Goal: Task Accomplishment & Management: Use online tool/utility

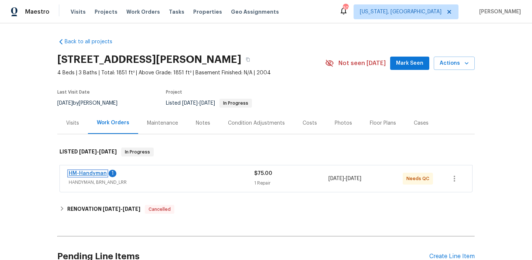
click at [81, 171] on link "HM-Handyman" at bounding box center [88, 173] width 38 height 5
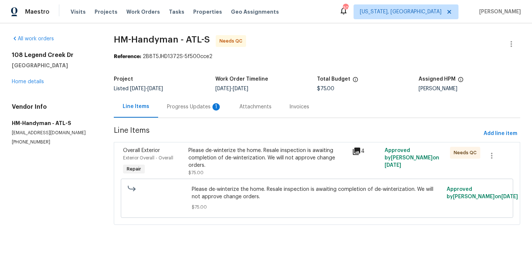
click at [204, 109] on div "Progress Updates 1" at bounding box center [194, 106] width 55 height 7
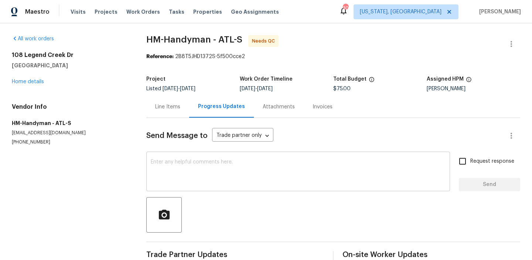
scroll to position [44, 0]
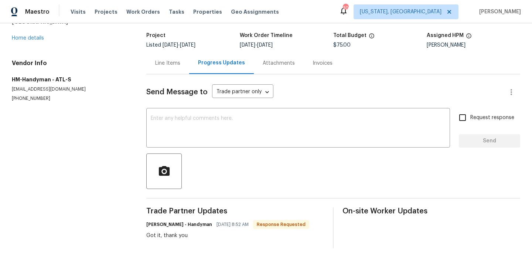
click at [156, 65] on div "Line Items" at bounding box center [167, 62] width 25 height 7
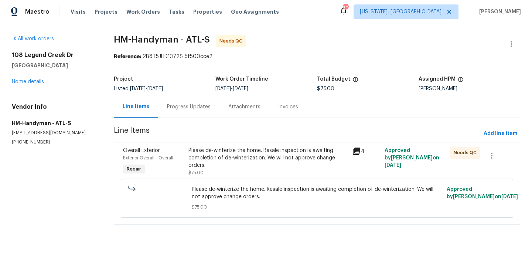
click at [252, 161] on div "Please de-winterize the home. Resale inspection is awaiting completion of de-wi…" at bounding box center [267, 158] width 159 height 22
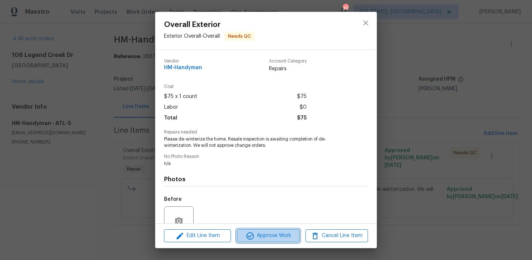
click at [253, 238] on icon "button" at bounding box center [250, 235] width 9 height 9
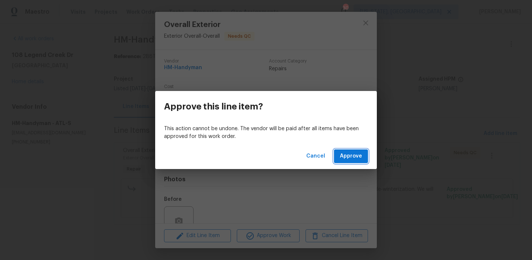
click at [345, 154] on span "Approve" at bounding box center [351, 155] width 22 height 9
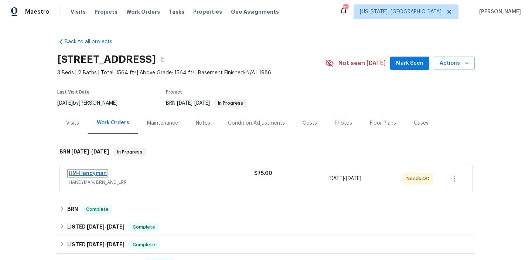
click at [76, 174] on link "HM-Handyman" at bounding box center [88, 173] width 38 height 5
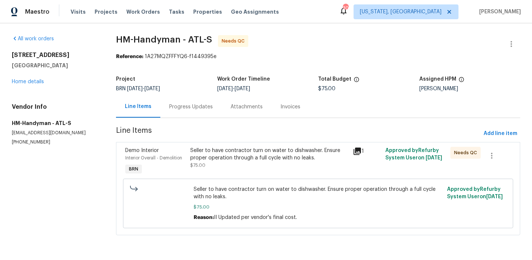
click at [183, 110] on div "Progress Updates" at bounding box center [190, 107] width 61 height 22
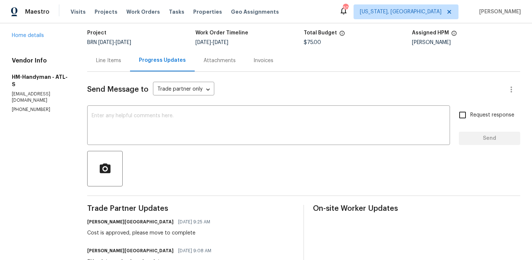
scroll to position [36, 0]
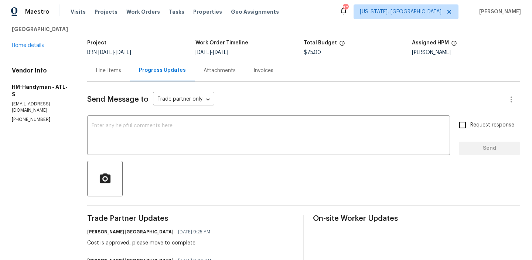
click at [122, 76] on div "Line Items" at bounding box center [108, 70] width 43 height 22
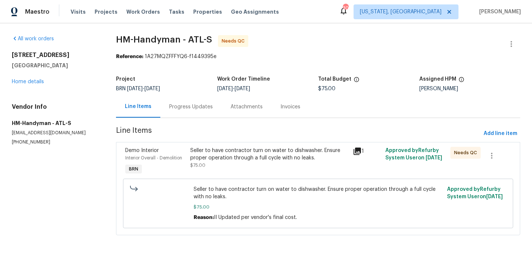
click at [271, 165] on div "Seller to have contractor turn on water to dishwasher. Ensure proper operation …" at bounding box center [269, 158] width 158 height 22
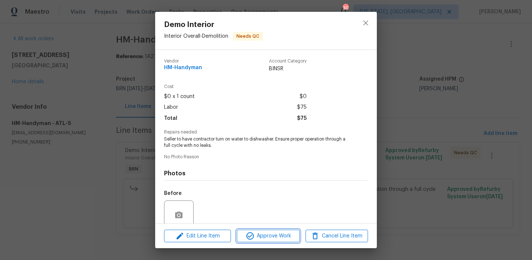
click at [257, 238] on span "Approve Work" at bounding box center [268, 235] width 58 height 9
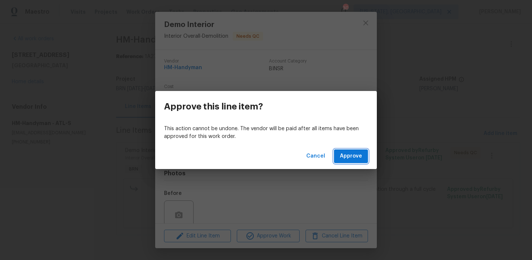
click at [357, 158] on span "Approve" at bounding box center [351, 155] width 22 height 9
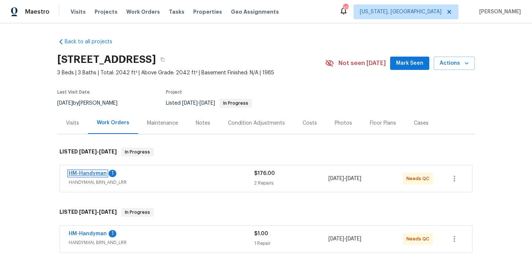
click at [82, 172] on link "HM-Handyman" at bounding box center [88, 173] width 38 height 5
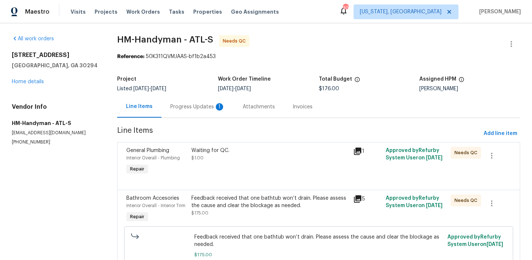
click at [191, 110] on div "Progress Updates 1" at bounding box center [197, 106] width 55 height 7
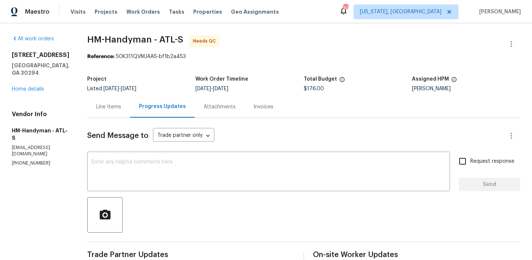
click at [121, 110] on div "Line Items" at bounding box center [108, 106] width 25 height 7
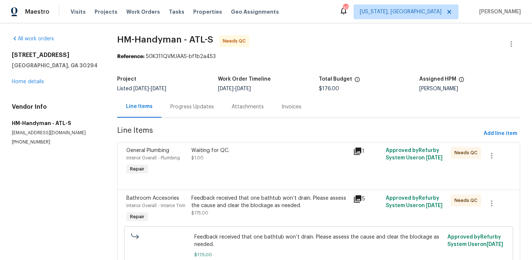
scroll to position [44, 0]
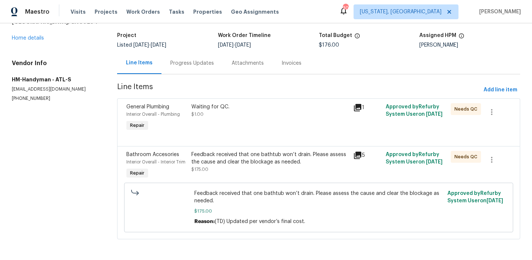
click at [191, 68] on div "Progress Updates" at bounding box center [191, 63] width 61 height 22
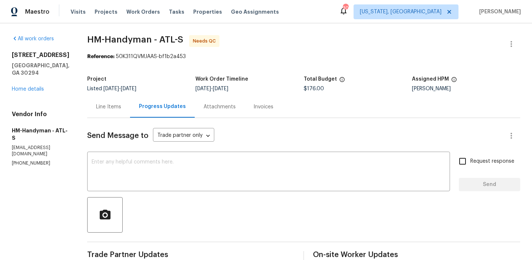
click at [116, 114] on div "Line Items" at bounding box center [108, 107] width 43 height 22
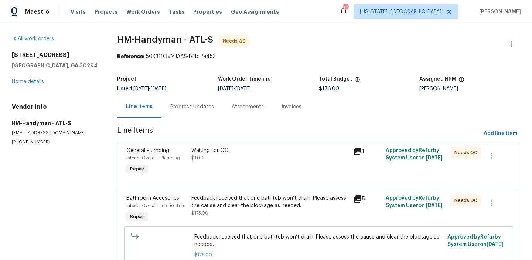
click at [254, 169] on div "Waiting for QC. $1.00" at bounding box center [270, 161] width 162 height 34
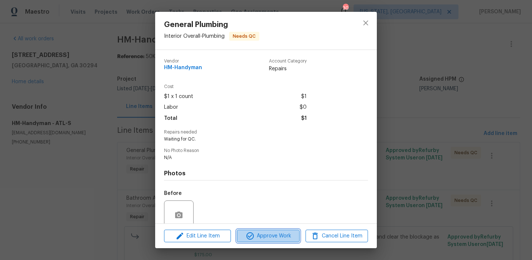
click at [266, 240] on button "Approve Work" at bounding box center [268, 235] width 62 height 13
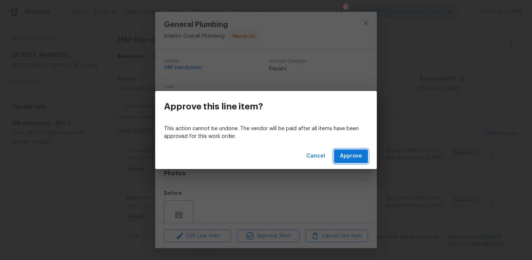
click at [359, 157] on span "Approve" at bounding box center [351, 155] width 22 height 9
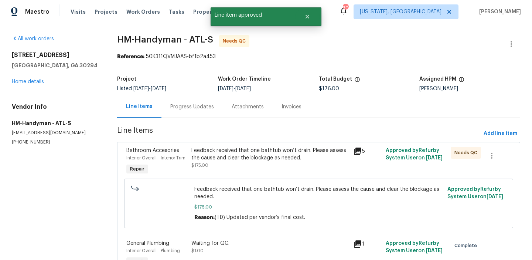
click at [256, 160] on div "Feedback received that one bathtub won’t drain. Please assess the cause and cle…" at bounding box center [270, 154] width 158 height 15
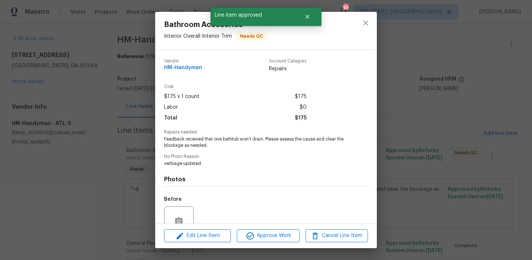
click at [279, 242] on div "Edit Line Item Approve Work Cancel Line Item" at bounding box center [266, 235] width 222 height 25
click at [272, 235] on span "Approve Work" at bounding box center [268, 235] width 58 height 9
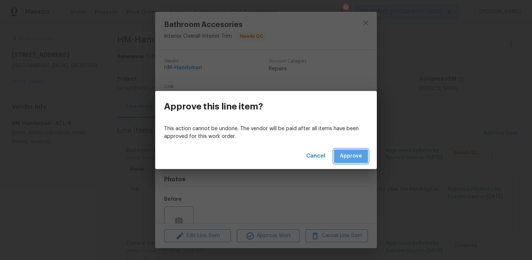
click at [353, 155] on span "Approve" at bounding box center [351, 155] width 22 height 9
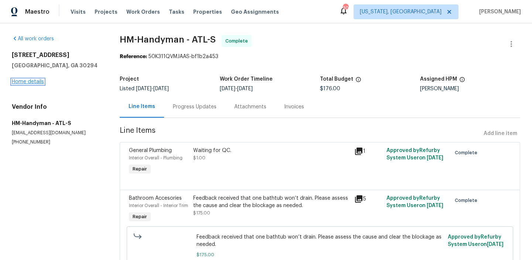
click at [31, 82] on link "Home details" at bounding box center [28, 81] width 32 height 5
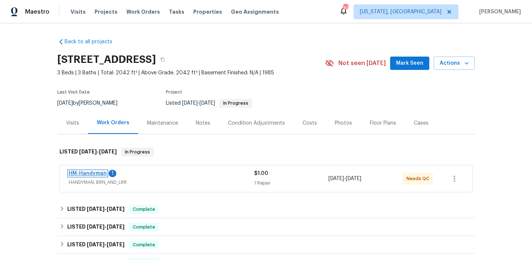
click at [83, 173] on link "HM-Handyman" at bounding box center [88, 173] width 38 height 5
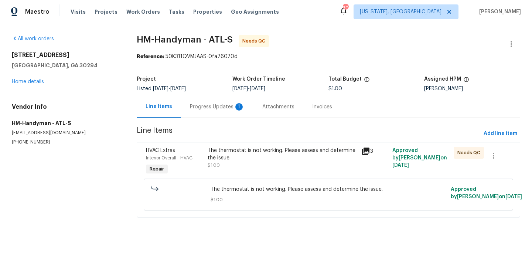
click at [216, 104] on div "Progress Updates 1" at bounding box center [217, 106] width 55 height 7
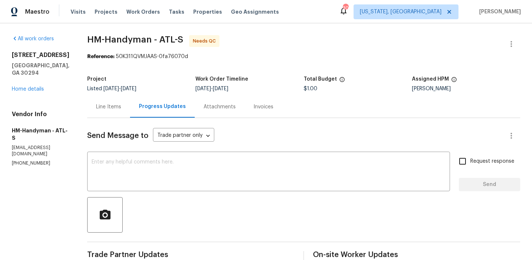
click at [107, 112] on div "Line Items" at bounding box center [108, 107] width 43 height 22
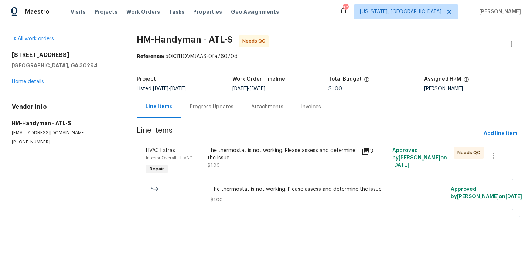
click at [245, 164] on div "The thermostat is not working. Please assess and determine the issue. $1.00" at bounding box center [283, 158] width 150 height 22
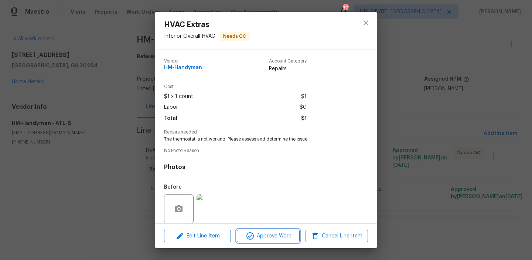
click at [277, 234] on span "Approve Work" at bounding box center [268, 235] width 58 height 9
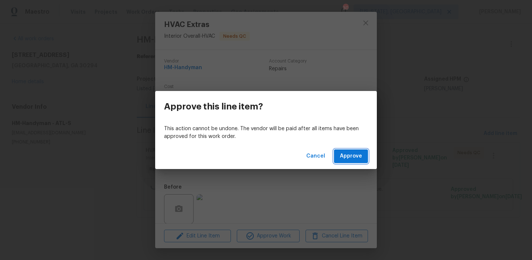
click at [344, 155] on span "Approve" at bounding box center [351, 155] width 22 height 9
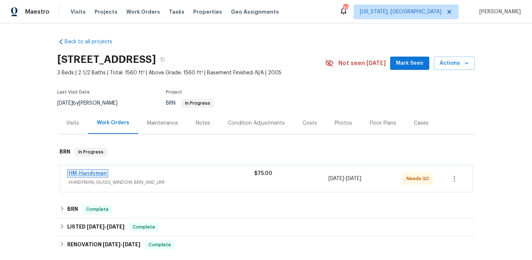
click at [73, 173] on link "HM-Handyman" at bounding box center [88, 173] width 38 height 5
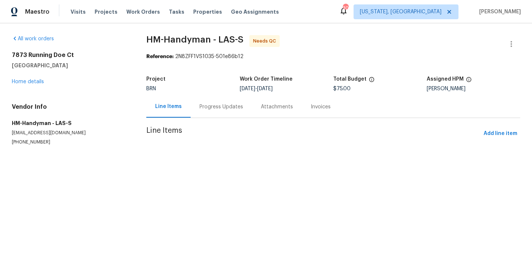
click at [219, 106] on div "Progress Updates" at bounding box center [221, 106] width 44 height 7
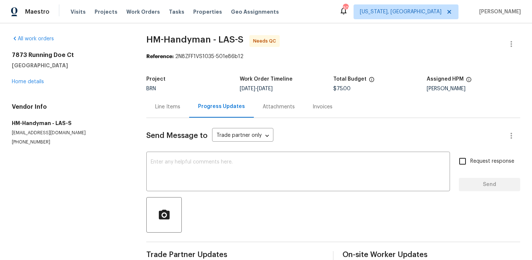
click at [169, 115] on div "Line Items" at bounding box center [167, 107] width 43 height 22
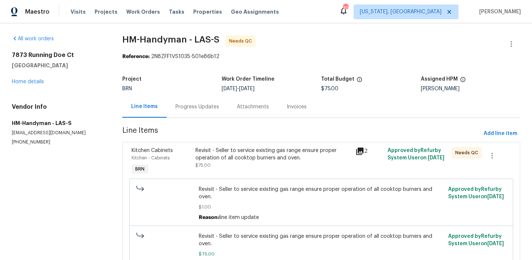
click at [269, 155] on div "Revisit - Seller to service existing gas range ensure proper operation of all c…" at bounding box center [272, 154] width 155 height 15
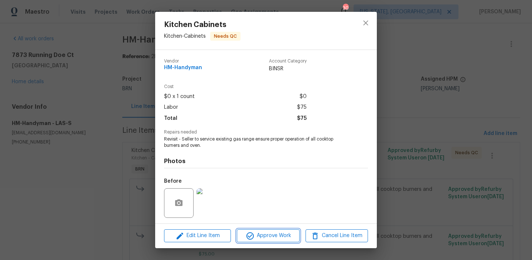
click at [270, 232] on span "Approve Work" at bounding box center [268, 235] width 58 height 9
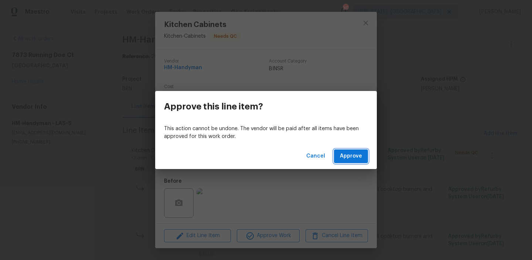
click at [352, 156] on span "Approve" at bounding box center [351, 155] width 22 height 9
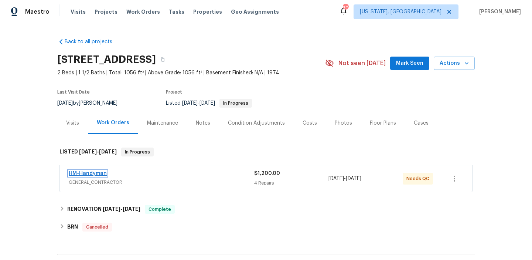
click at [86, 175] on link "HM-Handyman" at bounding box center [88, 173] width 38 height 5
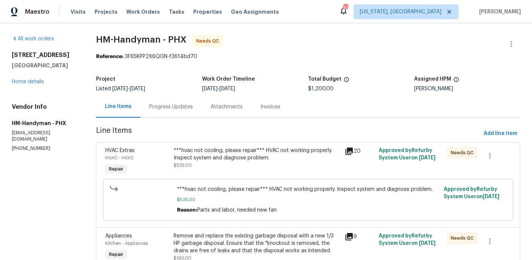
click at [177, 105] on div "Progress Updates" at bounding box center [171, 106] width 44 height 7
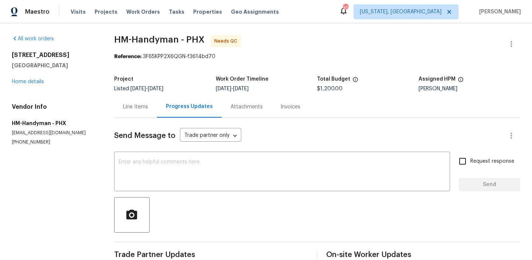
click at [138, 103] on div "Line Items" at bounding box center [135, 106] width 25 height 7
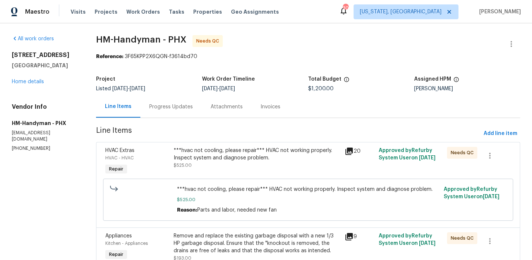
click at [196, 149] on div "***hvac not cooling, please repair*** HVAC not working properly. Inspect system…" at bounding box center [257, 154] width 166 height 15
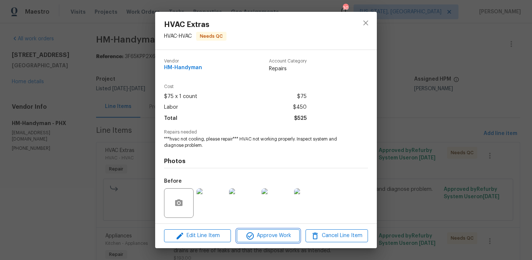
click at [271, 234] on span "Approve Work" at bounding box center [268, 235] width 58 height 9
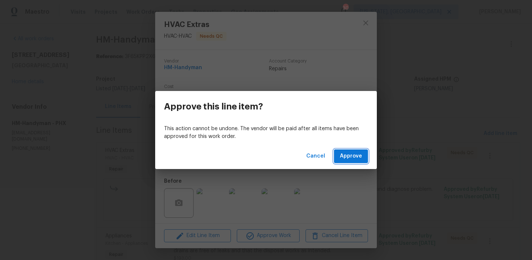
click at [348, 156] on span "Approve" at bounding box center [351, 155] width 22 height 9
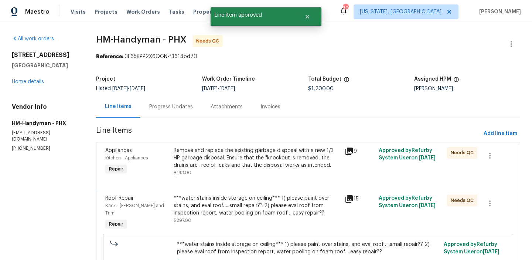
click at [231, 161] on div "Remove and replace the existing garbage disposal with a new 1/3 HP garbage disp…" at bounding box center [257, 158] width 166 height 22
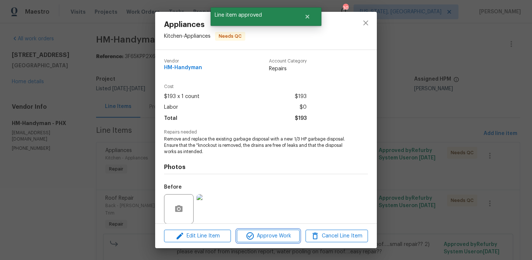
click at [271, 230] on button "Approve Work" at bounding box center [268, 235] width 62 height 13
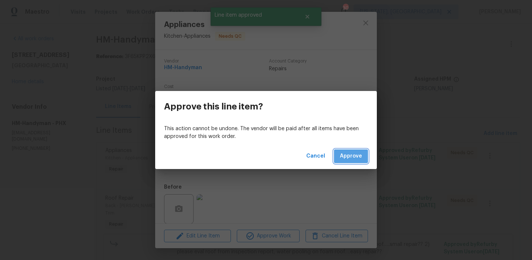
click at [342, 155] on span "Approve" at bounding box center [351, 155] width 22 height 9
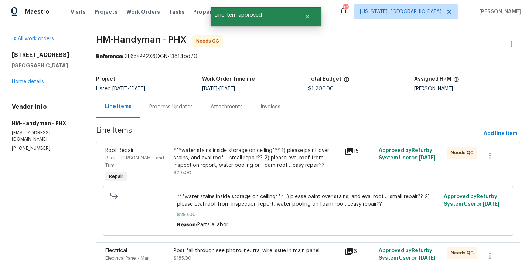
click at [247, 174] on div "***water stains inside storage on ceiling*** 1) please paint over stains, and e…" at bounding box center [257, 162] width 166 height 30
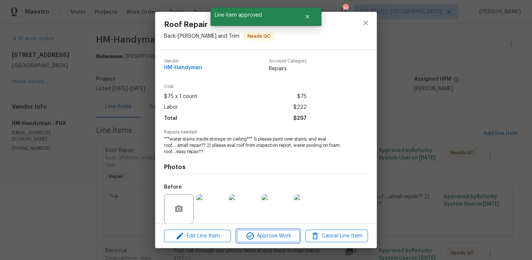
click at [279, 236] on span "Approve Work" at bounding box center [268, 235] width 58 height 9
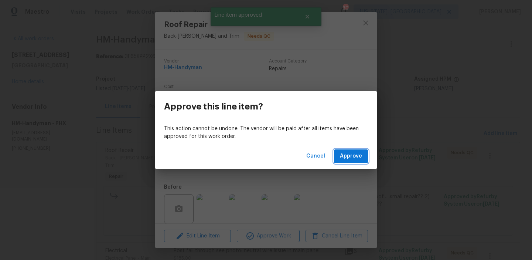
click at [344, 155] on span "Approve" at bounding box center [351, 155] width 22 height 9
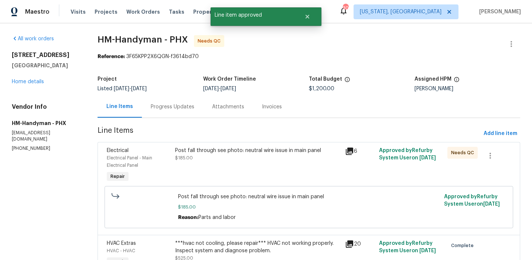
click at [237, 158] on div "Post fall through see photo: neutral wire issue in main panel $185.00" at bounding box center [258, 154] width 166 height 15
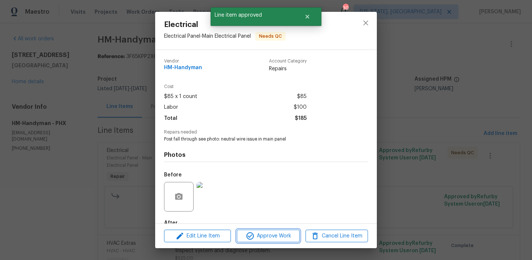
click at [272, 235] on span "Approve Work" at bounding box center [268, 235] width 58 height 9
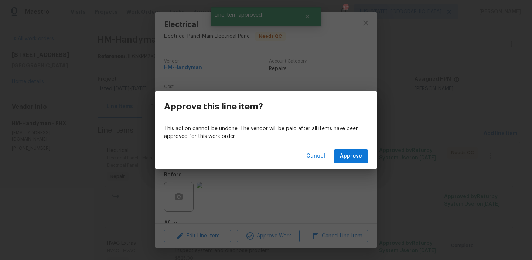
click at [356, 147] on div "Cancel Approve" at bounding box center [266, 155] width 222 height 25
click at [354, 155] on span "Approve" at bounding box center [351, 155] width 22 height 9
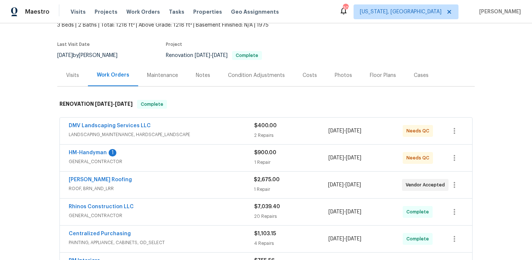
scroll to position [52, 0]
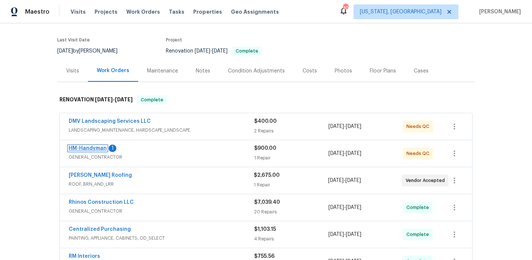
click at [72, 148] on link "HM-Handyman" at bounding box center [88, 148] width 38 height 5
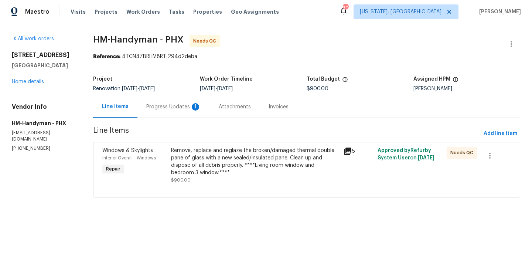
click at [172, 103] on div "Progress Updates 1" at bounding box center [173, 106] width 55 height 7
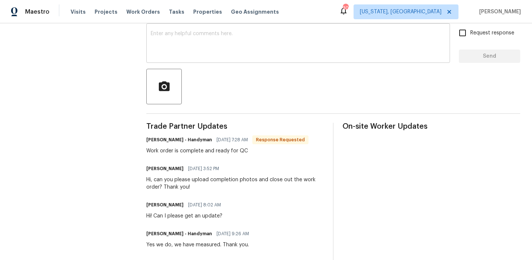
scroll to position [160, 0]
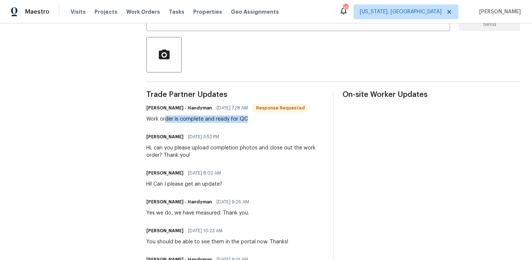
drag, startPoint x: 165, startPoint y: 121, endPoint x: 277, endPoint y: 120, distance: 111.9
click at [278, 120] on div "Work order is complete and ready for QC" at bounding box center [227, 118] width 162 height 7
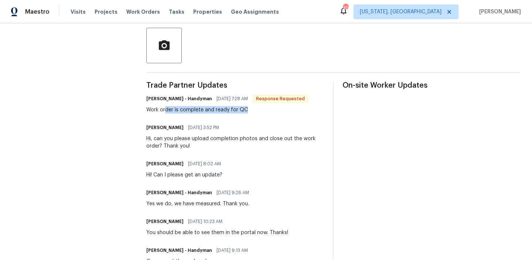
scroll to position [0, 0]
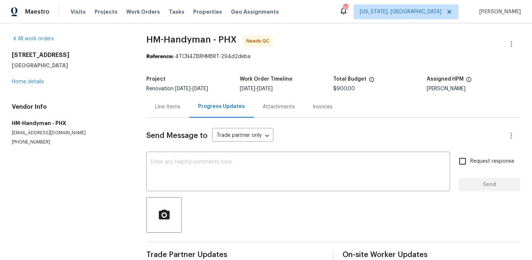
click at [170, 105] on div "Line Items" at bounding box center [167, 106] width 25 height 7
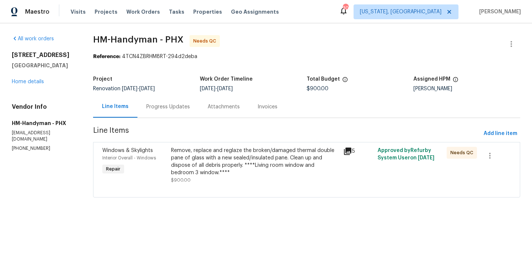
click at [283, 172] on div "Remove, replace and reglaze the broken/damaged thermal double pane of glass wit…" at bounding box center [255, 162] width 168 height 30
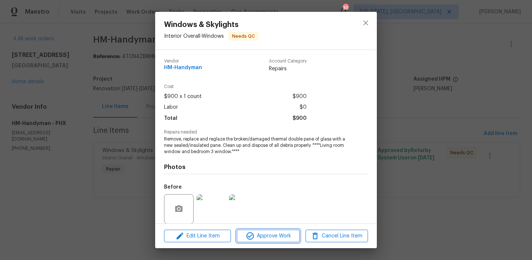
click at [257, 233] on span "Approve Work" at bounding box center [268, 235] width 58 height 9
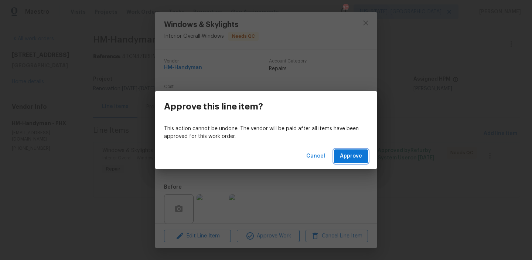
click at [341, 157] on span "Approve" at bounding box center [351, 155] width 22 height 9
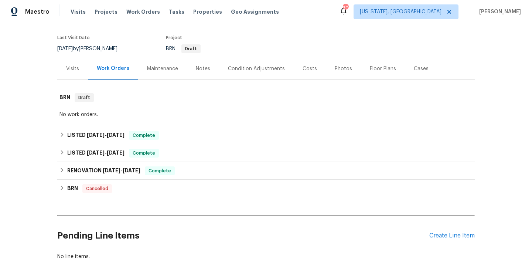
scroll to position [64, 0]
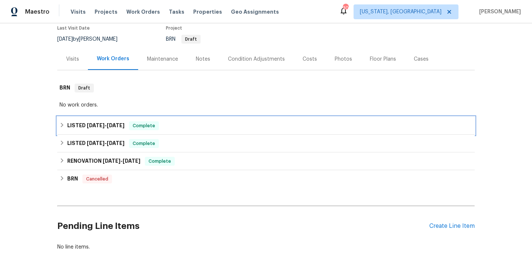
click at [92, 133] on div "LISTED [DATE] - [DATE] Complete" at bounding box center [265, 126] width 417 height 18
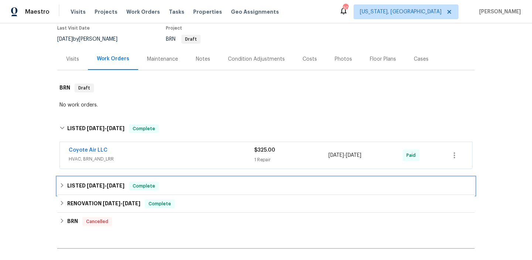
click at [110, 182] on h6 "LISTED [DATE] - [DATE]" at bounding box center [95, 185] width 57 height 9
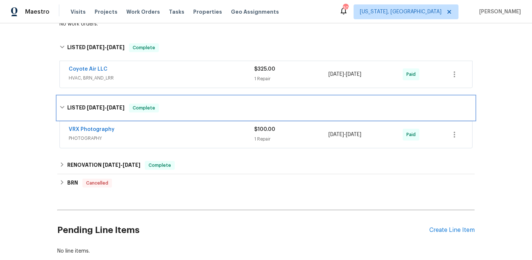
scroll to position [174, 0]
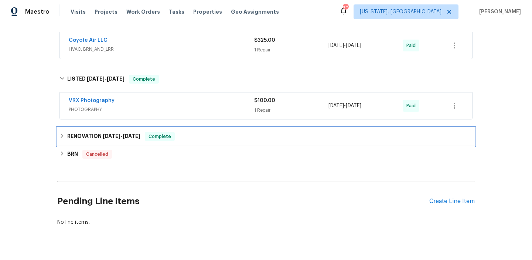
click at [75, 133] on h6 "RENOVATION [DATE] - [DATE]" at bounding box center [103, 136] width 73 height 9
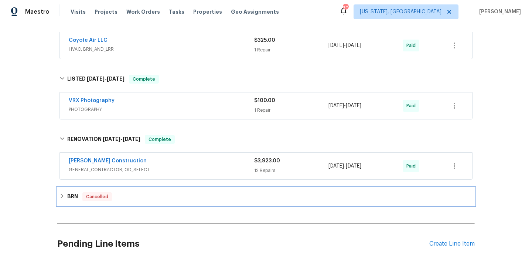
click at [78, 199] on div "BRN Cancelled" at bounding box center [265, 196] width 413 height 9
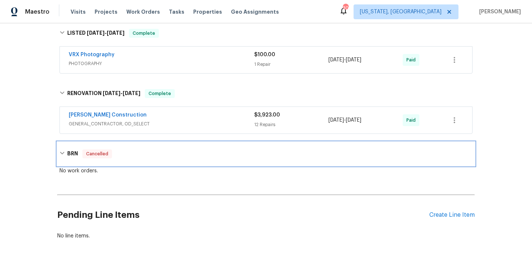
scroll to position [249, 0]
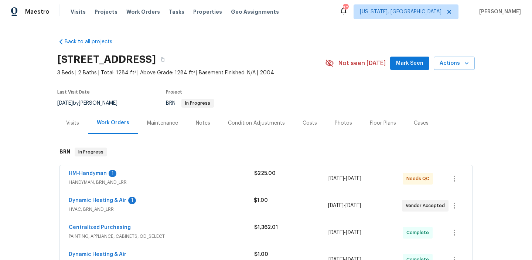
click at [89, 176] on span "HM-Handyman" at bounding box center [88, 173] width 38 height 7
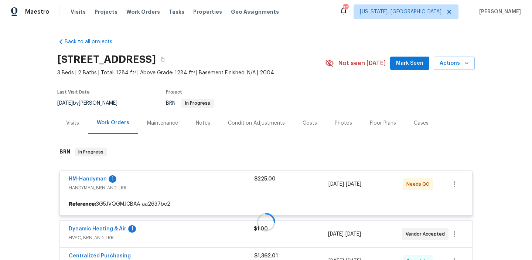
click at [90, 180] on div at bounding box center [265, 222] width 417 height 164
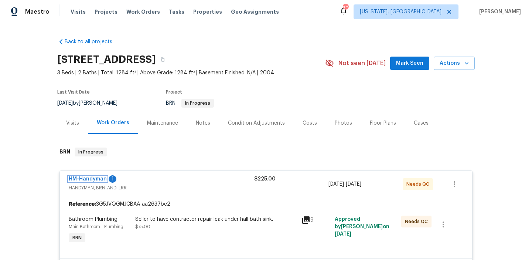
click at [90, 180] on link "HM-Handyman" at bounding box center [88, 178] width 38 height 5
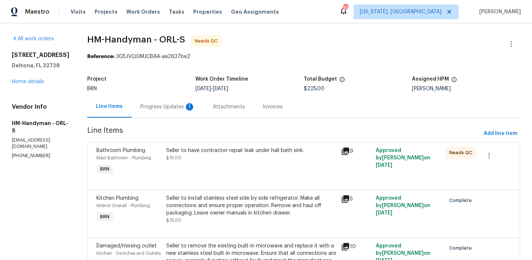
click at [174, 108] on div "Progress Updates 1" at bounding box center [167, 106] width 55 height 7
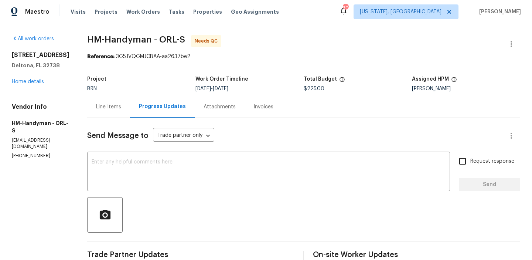
click at [117, 109] on div "Line Items" at bounding box center [108, 106] width 25 height 7
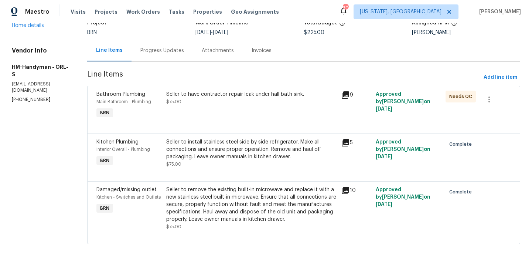
scroll to position [54, 0]
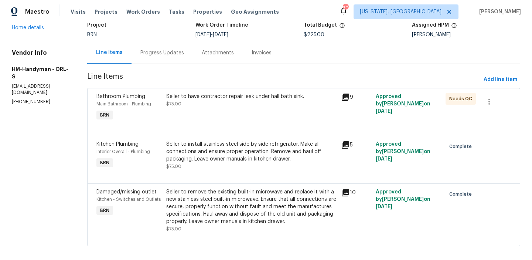
click at [243, 201] on div "Seller to remove the existing built-in microwave and replace it with a new stai…" at bounding box center [251, 206] width 170 height 37
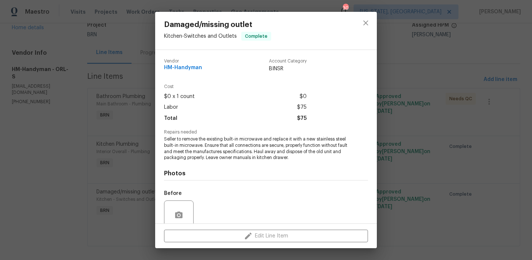
scroll to position [62, 0]
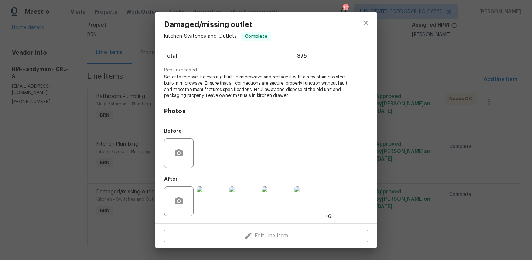
click at [443, 151] on div "Damaged/missing outlet Kitchen - Switches and Outlets Complete Vendor HM-Handym…" at bounding box center [266, 130] width 532 height 260
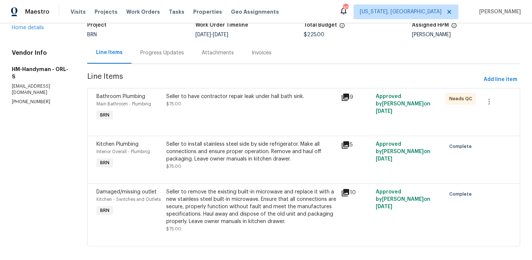
click at [249, 118] on div "Seller to have contractor repair leak under hall bath sink. $75.00" at bounding box center [251, 107] width 175 height 34
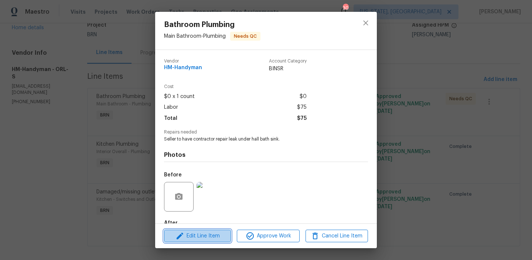
click at [206, 240] on span "Edit Line Item" at bounding box center [197, 235] width 62 height 9
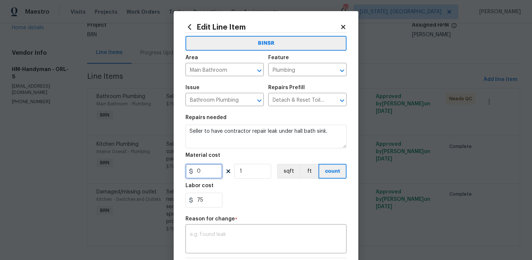
click at [210, 171] on input "0" at bounding box center [203, 171] width 37 height 15
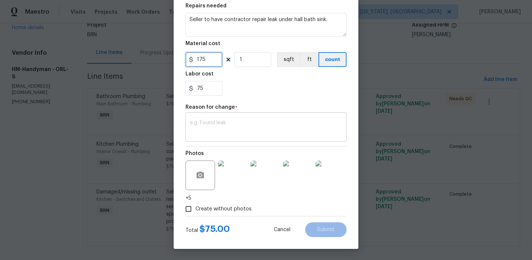
type input "175"
click at [226, 134] on textarea at bounding box center [266, 128] width 152 height 16
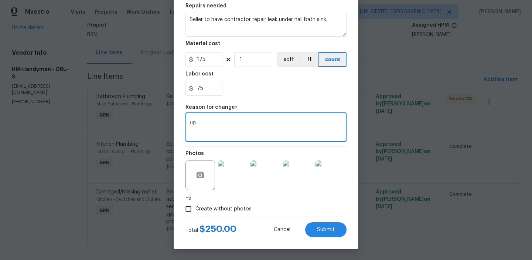
type textarea "u"
click at [163, 136] on body "Maestro Visits Projects Work Orders Tasks Properties Geo Assignments 30 [US_STA…" at bounding box center [266, 130] width 532 height 260
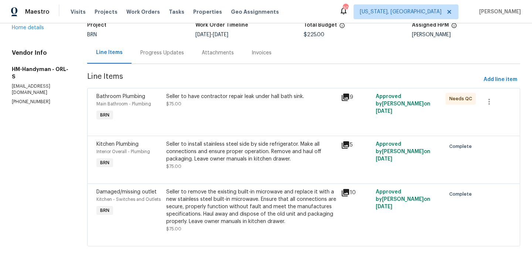
scroll to position [0, 0]
click at [161, 56] on div "Progress Updates" at bounding box center [162, 52] width 44 height 7
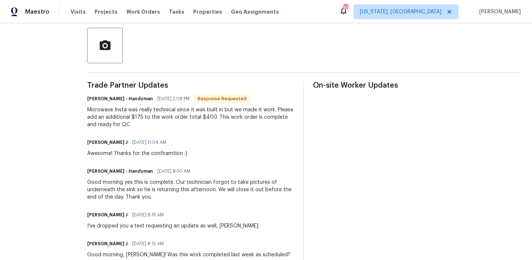
scroll to position [16, 0]
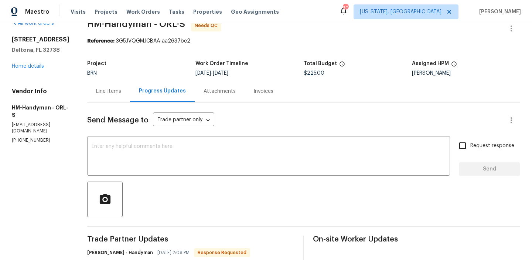
click at [106, 95] on div "Line Items" at bounding box center [108, 91] width 43 height 22
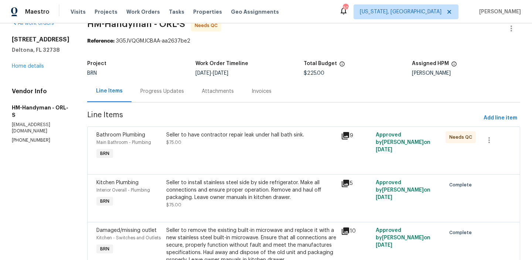
click at [229, 141] on div "Seller to have contractor repair leak under hall bath sink. $75.00" at bounding box center [251, 138] width 170 height 15
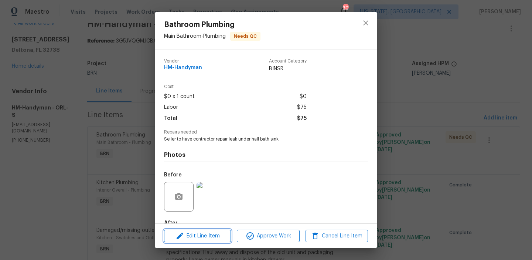
click at [204, 236] on span "Edit Line Item" at bounding box center [197, 235] width 62 height 9
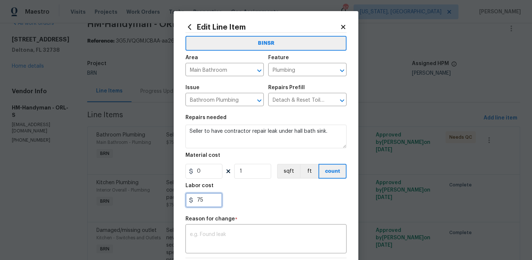
click at [198, 203] on input "75" at bounding box center [203, 199] width 37 height 15
drag, startPoint x: 203, startPoint y: 172, endPoint x: 183, endPoint y: 172, distance: 19.6
click at [183, 172] on div "Edit Line Item BINSR Area Main Bathroom ​ Feature Plumbing ​ Issue Bathroom Plu…" at bounding box center [266, 185] width 185 height 349
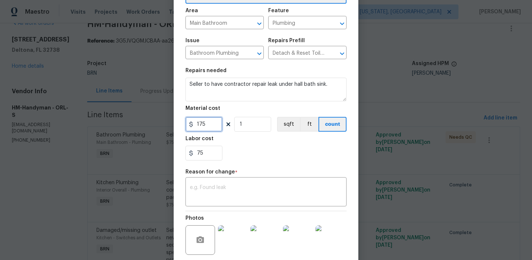
scroll to position [95, 0]
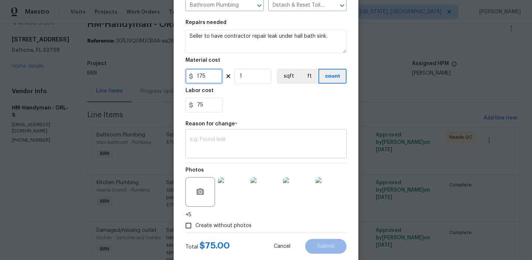
type input "175"
click at [202, 157] on div "x ​" at bounding box center [265, 144] width 161 height 27
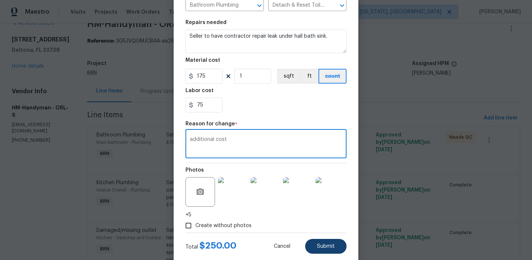
type textarea "additional cost"
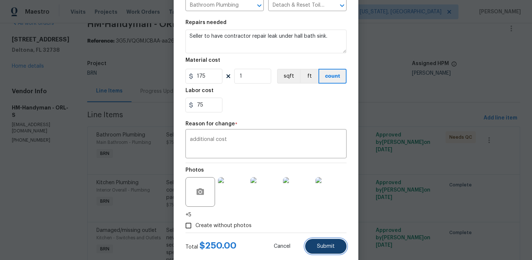
click at [315, 247] on button "Submit" at bounding box center [325, 246] width 41 height 15
type input "0"
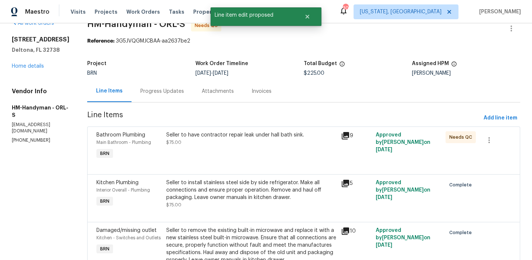
scroll to position [0, 0]
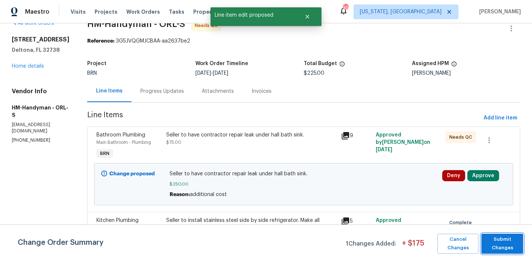
click at [500, 239] on span "Submit Changes" at bounding box center [502, 243] width 34 height 17
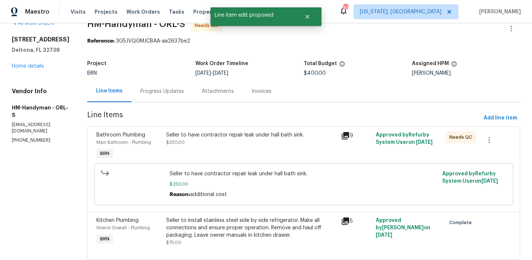
click at [212, 141] on div "Seller to have contractor repair leak under hall bath sink. $250.00" at bounding box center [251, 138] width 170 height 15
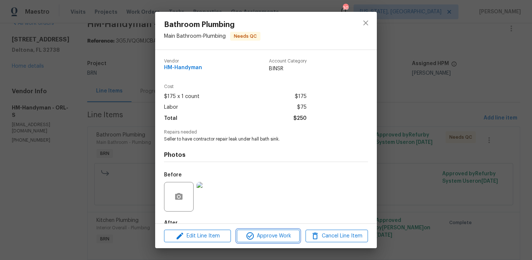
click at [257, 234] on span "Approve Work" at bounding box center [268, 235] width 58 height 9
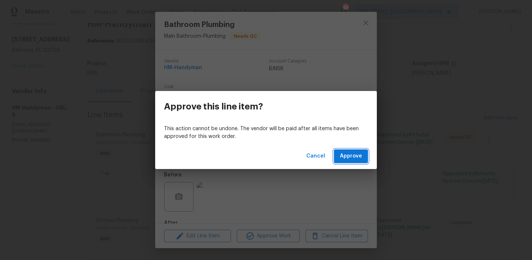
click at [343, 155] on span "Approve" at bounding box center [351, 155] width 22 height 9
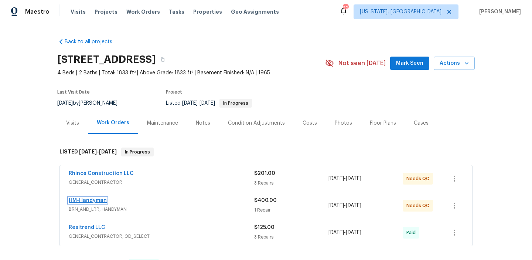
click at [85, 202] on link "HM-Handyman" at bounding box center [88, 200] width 38 height 5
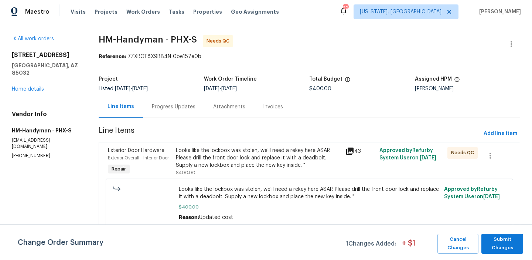
click at [167, 110] on div "Progress Updates" at bounding box center [173, 107] width 61 height 22
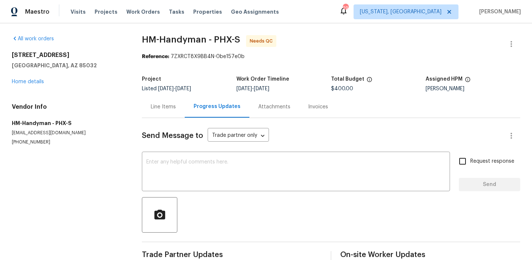
click at [157, 108] on div "Line Items" at bounding box center [163, 106] width 25 height 7
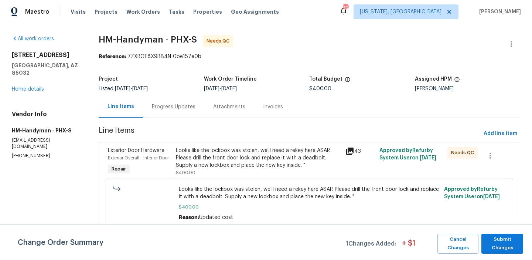
click at [241, 168] on div "Looks like the lockbox was stolen, we'll need a rekey here ASAP. Please drill t…" at bounding box center [258, 158] width 165 height 22
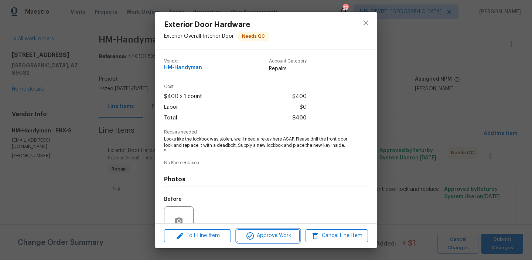
click at [277, 237] on span "Approve Work" at bounding box center [268, 235] width 58 height 9
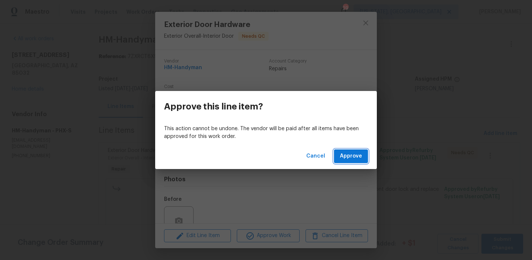
click at [348, 160] on span "Approve" at bounding box center [351, 155] width 22 height 9
